Goal: Information Seeking & Learning: Learn about a topic

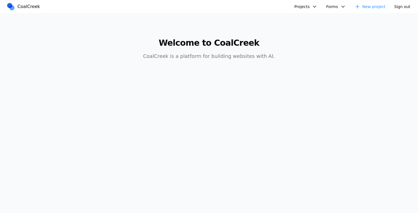
click at [309, 6] on button "Projects" at bounding box center [306, 6] width 30 height 9
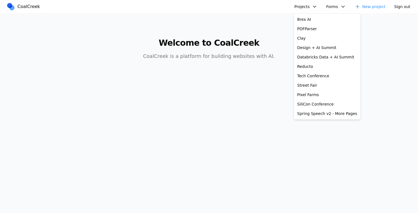
click at [307, 18] on link "Brex AI" at bounding box center [327, 19] width 64 height 9
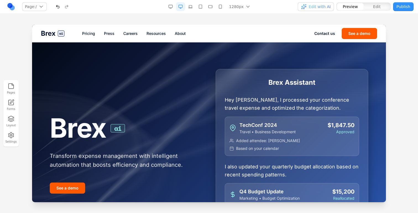
click at [87, 34] on link "Pricing" at bounding box center [88, 34] width 13 height 6
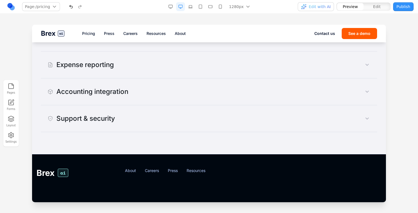
click at [338, 124] on button "Support & security" at bounding box center [209, 119] width 336 height 18
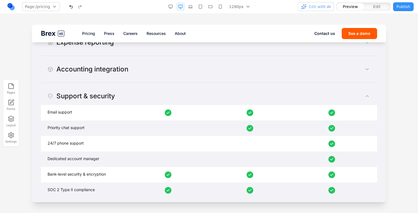
click at [340, 92] on button "Support & security" at bounding box center [209, 96] width 336 height 18
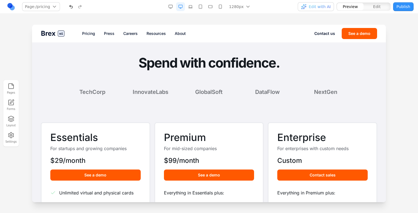
click at [105, 34] on link "Press" at bounding box center [109, 34] width 11 height 6
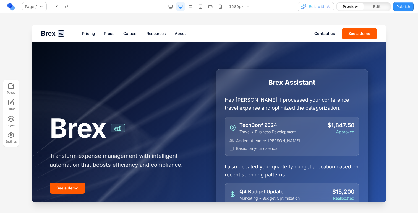
click at [85, 31] on link "Pricing" at bounding box center [88, 34] width 13 height 6
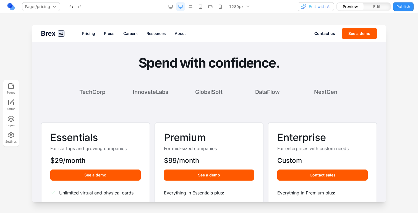
click at [52, 36] on span "Brex" at bounding box center [48, 33] width 15 height 9
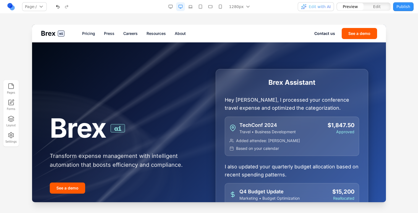
click at [88, 35] on link "Pricing" at bounding box center [88, 34] width 13 height 6
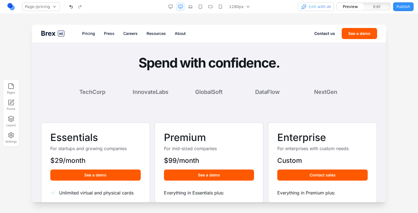
click at [193, 8] on button "button" at bounding box center [190, 6] width 9 height 9
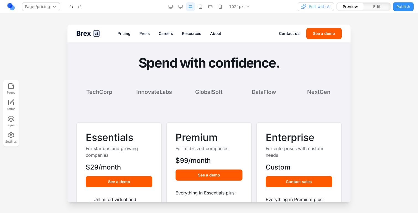
click at [182, 9] on button "button" at bounding box center [180, 6] width 9 height 9
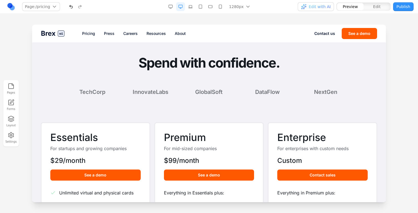
click at [385, 7] on button "Edit" at bounding box center [377, 6] width 27 height 7
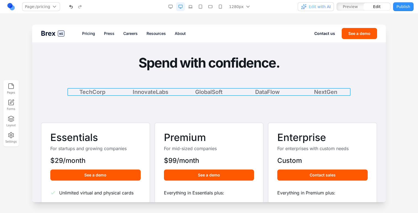
click at [294, 93] on div "TechCorp InnovateLabs GlobalSoft DataFlow NextGen" at bounding box center [208, 92] width 283 height 8
click at [197, 79] on icon at bounding box center [195, 79] width 5 height 5
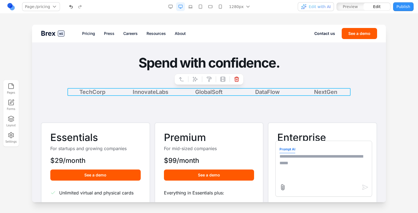
click at [283, 157] on textarea at bounding box center [324, 167] width 88 height 28
type textarea "**********"
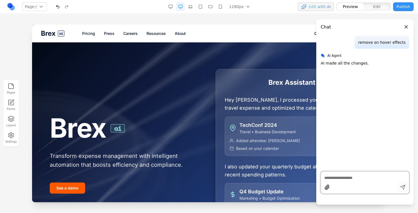
click at [91, 33] on link "Pricing" at bounding box center [88, 34] width 13 height 6
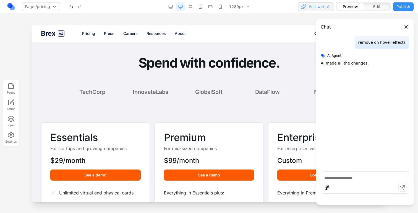
click at [312, 10] on button "Edit with AI" at bounding box center [316, 6] width 36 height 9
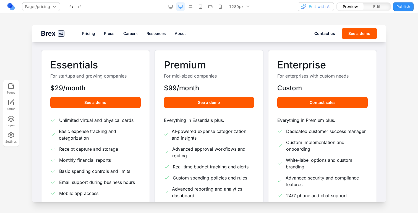
scroll to position [74, 0]
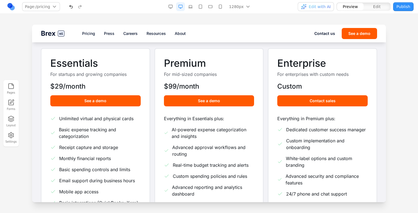
click at [194, 5] on button "button" at bounding box center [190, 6] width 9 height 9
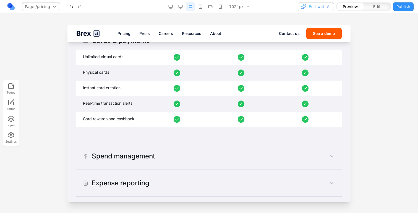
scroll to position [369, 0]
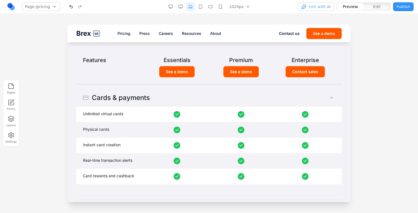
click at [200, 9] on button "button" at bounding box center [200, 6] width 9 height 9
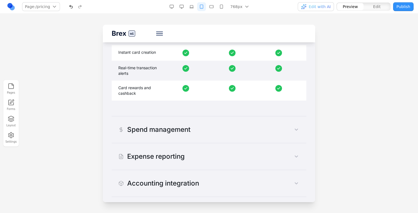
scroll to position [775, 0]
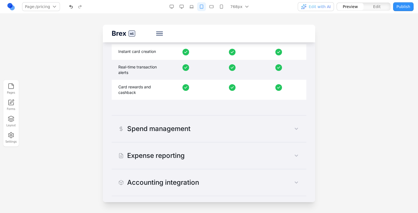
click at [170, 136] on button "Spend management" at bounding box center [209, 129] width 195 height 18
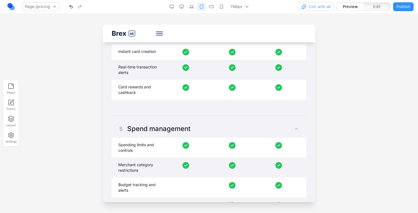
click at [170, 127] on div "Spend management" at bounding box center [154, 128] width 72 height 9
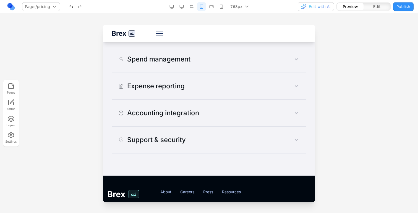
scroll to position [867, 0]
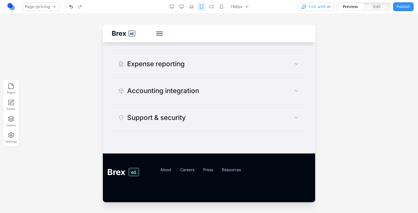
click at [177, 122] on div "Support & security" at bounding box center [151, 117] width 67 height 9
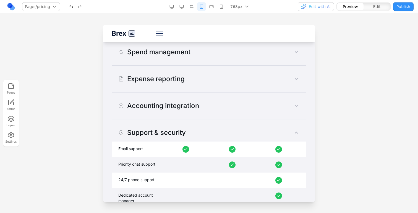
scroll to position [836, 0]
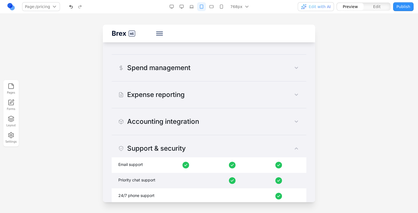
click at [176, 126] on div "Accounting integration" at bounding box center [158, 121] width 81 height 9
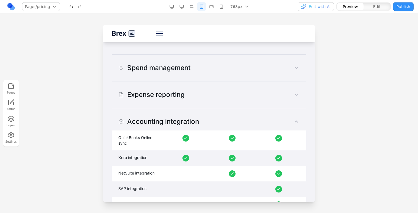
click at [176, 126] on div "Accounting integration" at bounding box center [158, 121] width 81 height 9
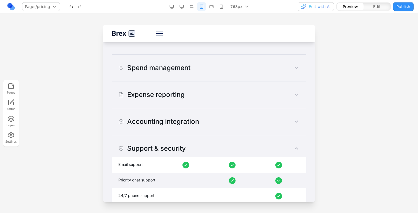
click at [175, 136] on div "Support & security Email support Priority chat support 24/7 phone support Dedic…" at bounding box center [209, 207] width 195 height 144
click at [173, 142] on button "Support & security" at bounding box center [209, 148] width 195 height 18
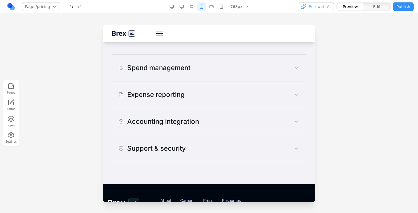
click at [184, 88] on button "Expense reporting" at bounding box center [209, 95] width 195 height 18
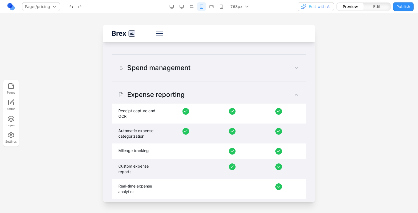
click at [184, 88] on button "Expense reporting" at bounding box center [209, 95] width 195 height 18
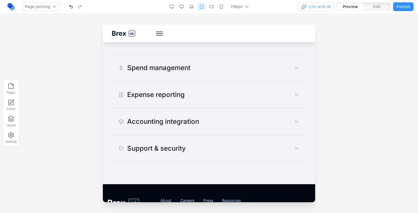
click at [189, 70] on div "Spend management" at bounding box center [154, 67] width 72 height 9
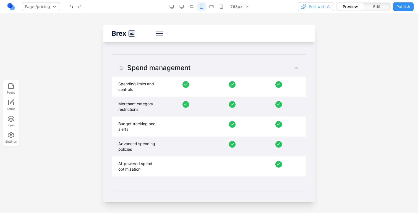
click at [189, 70] on div "Spend management" at bounding box center [154, 67] width 72 height 9
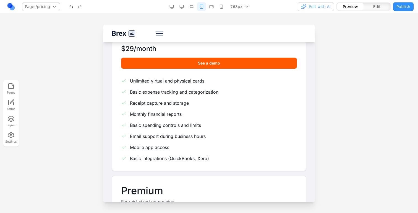
scroll to position [0, 0]
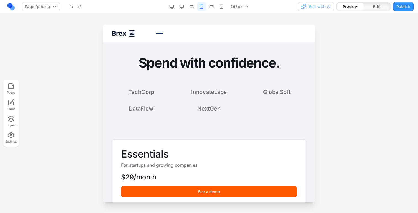
click at [213, 7] on button "button" at bounding box center [211, 6] width 9 height 9
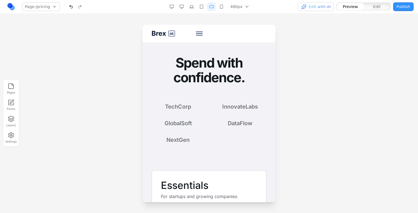
click at [201, 9] on button "button" at bounding box center [201, 6] width 9 height 9
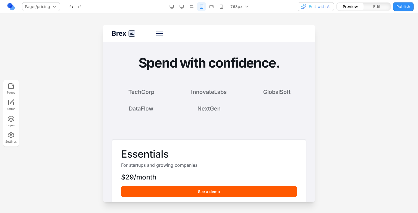
click at [211, 8] on button "button" at bounding box center [211, 6] width 9 height 9
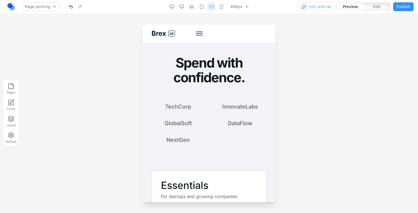
scroll to position [1, 0]
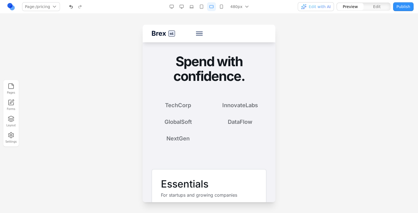
click at [204, 5] on button "button" at bounding box center [201, 6] width 9 height 9
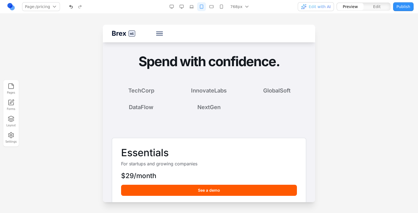
click at [214, 5] on button "button" at bounding box center [211, 6] width 9 height 9
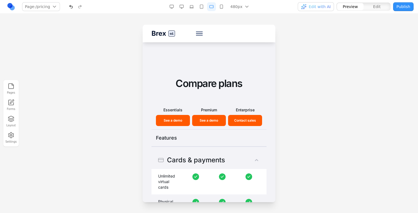
scroll to position [693, 0]
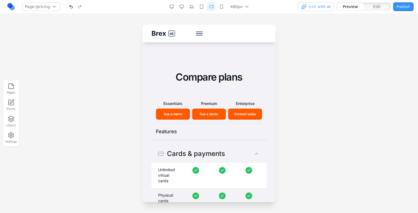
click at [200, 6] on button "button" at bounding box center [201, 6] width 9 height 9
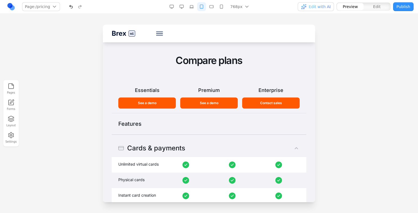
scroll to position [615, 0]
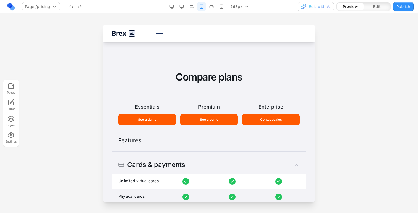
click at [191, 6] on button "button" at bounding box center [191, 6] width 9 height 9
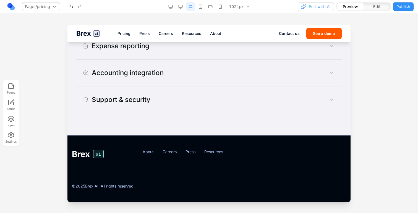
scroll to position [297, 0]
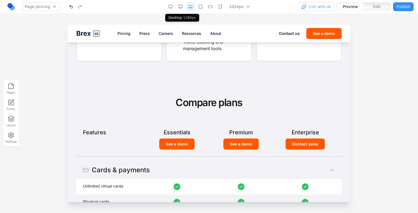
click at [179, 8] on button "button" at bounding box center [180, 6] width 9 height 9
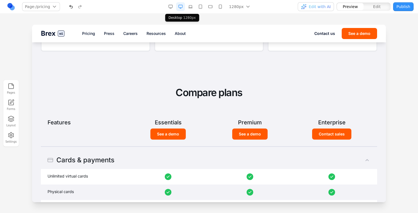
scroll to position [274, 0]
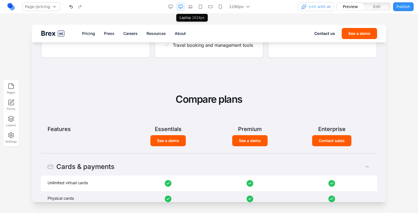
click at [190, 8] on button "button" at bounding box center [190, 6] width 9 height 9
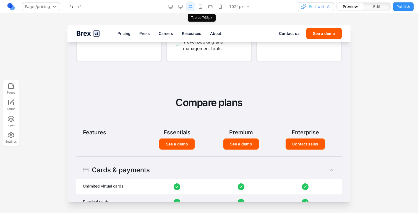
click at [202, 6] on button "button" at bounding box center [200, 6] width 9 height 9
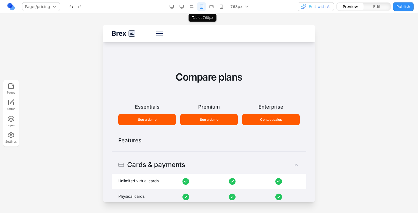
click at [209, 6] on button "button" at bounding box center [211, 6] width 9 height 9
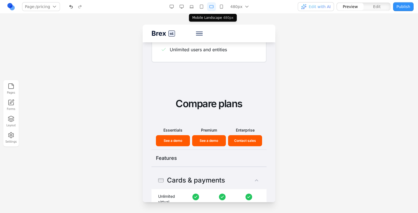
scroll to position [693, 0]
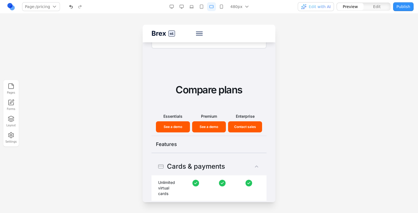
click at [182, 6] on button "button" at bounding box center [181, 6] width 9 height 9
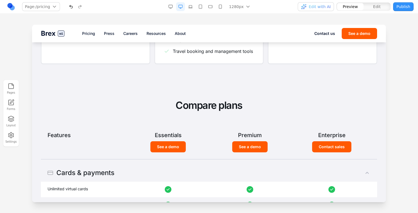
scroll to position [261, 0]
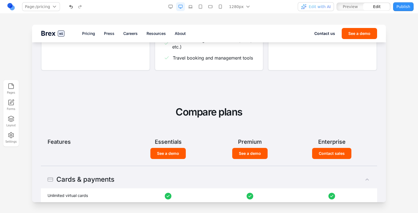
click at [201, 136] on div "Features Essentials Premium Enterprise" at bounding box center [209, 139] width 336 height 17
click at [124, 139] on div "********" at bounding box center [86, 142] width 77 height 8
click at [146, 134] on div "******** Essentials Premium Enterprise" at bounding box center [209, 139] width 336 height 17
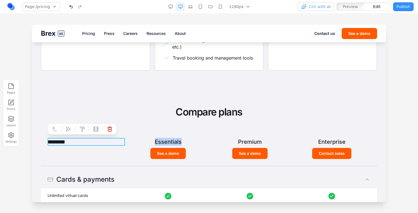
click at [146, 134] on div "******** Essentials Premium Enterprise" at bounding box center [209, 139] width 336 height 17
click at [143, 134] on div "******** Essentials Premium Enterprise" at bounding box center [209, 139] width 336 height 17
click at [139, 109] on h2 "Compare plans" at bounding box center [209, 112] width 336 height 12
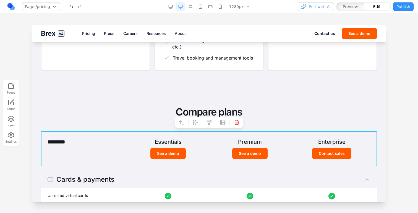
click at [196, 165] on div "******** Essentials Premium Enterprise See a demo See a demo Contact sales Esse…" at bounding box center [209, 148] width 336 height 35
click at [192, 121] on button at bounding box center [195, 122] width 9 height 9
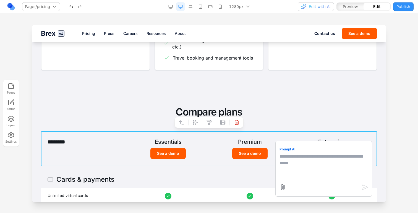
click at [308, 171] on textarea at bounding box center [324, 167] width 88 height 28
type textarea "**********"
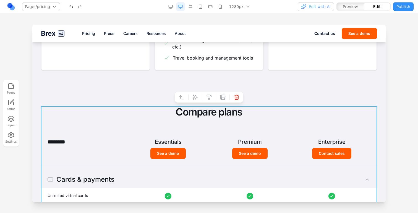
click at [199, 99] on button at bounding box center [195, 97] width 9 height 9
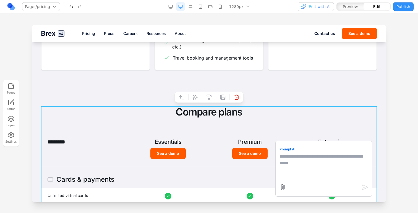
click at [290, 157] on textarea at bounding box center [324, 167] width 88 height 28
type textarea "**********"
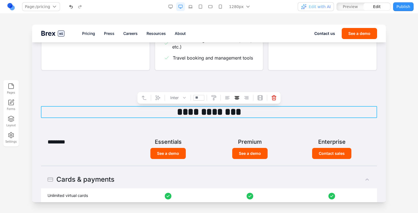
click at [274, 113] on h2 "**********" at bounding box center [209, 112] width 336 height 12
click at [161, 94] on button at bounding box center [157, 97] width 9 height 9
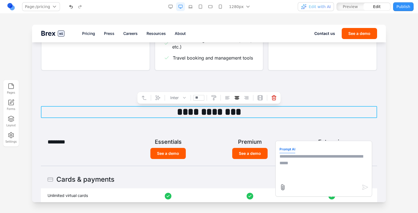
click at [298, 163] on textarea at bounding box center [324, 167] width 88 height 28
type textarea "**********"
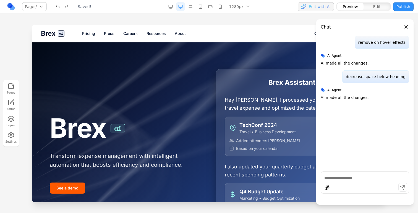
scroll to position [0, 0]
click at [91, 32] on link "Pricing" at bounding box center [88, 34] width 13 height 6
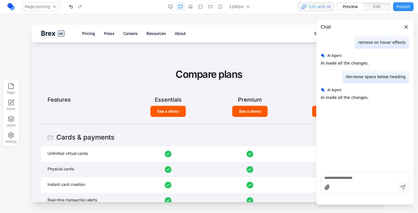
scroll to position [282, 0]
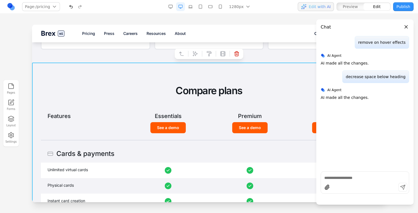
click at [196, 52] on icon at bounding box center [195, 53] width 5 height 5
click at [292, 162] on textarea at bounding box center [324, 167] width 88 height 28
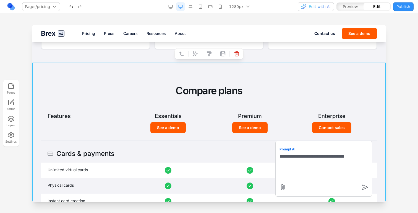
type textarea "**********"
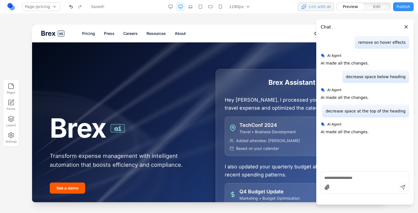
scroll to position [0, 0]
click at [405, 25] on button "Close panel" at bounding box center [406, 27] width 6 height 6
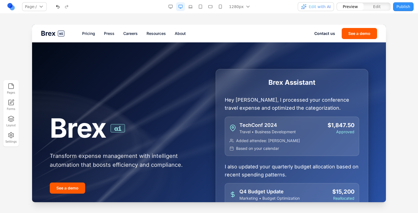
click at [368, 8] on button "Edit" at bounding box center [377, 6] width 27 height 7
click at [356, 8] on span "Preview" at bounding box center [350, 7] width 15 height 6
